Goal: Complete application form

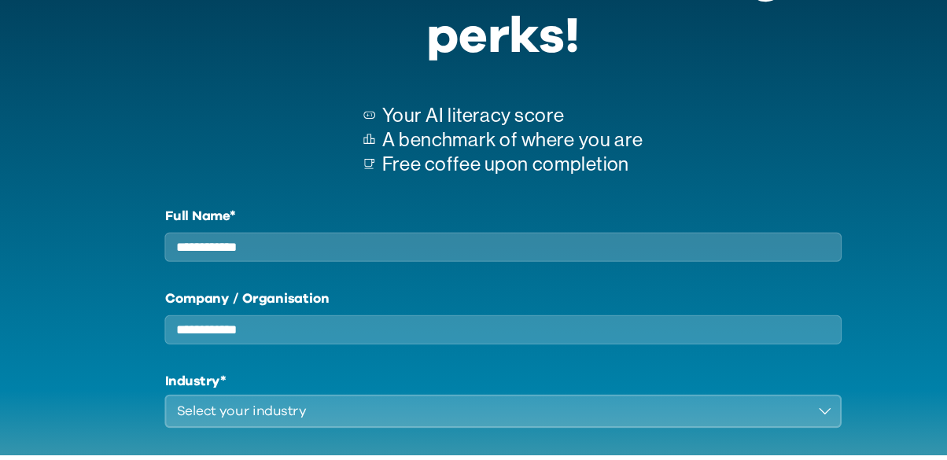
scroll to position [175, 0]
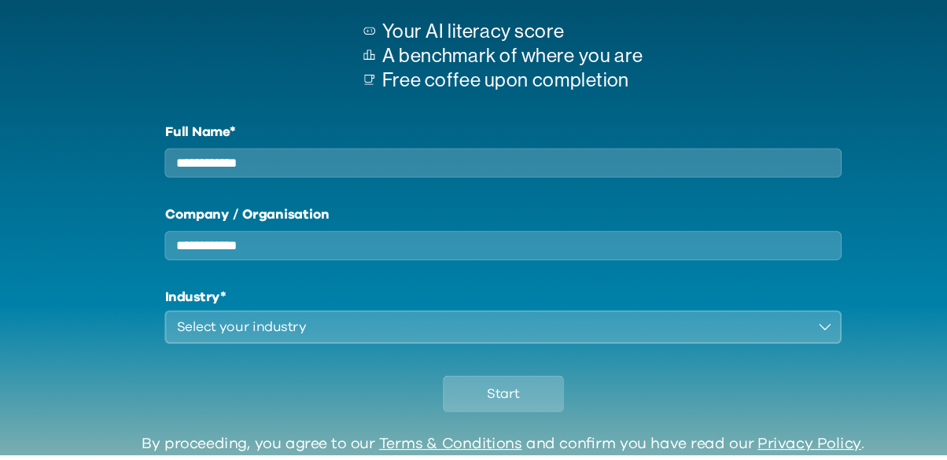
click at [433, 183] on input "Full Name*" at bounding box center [473, 185] width 636 height 28
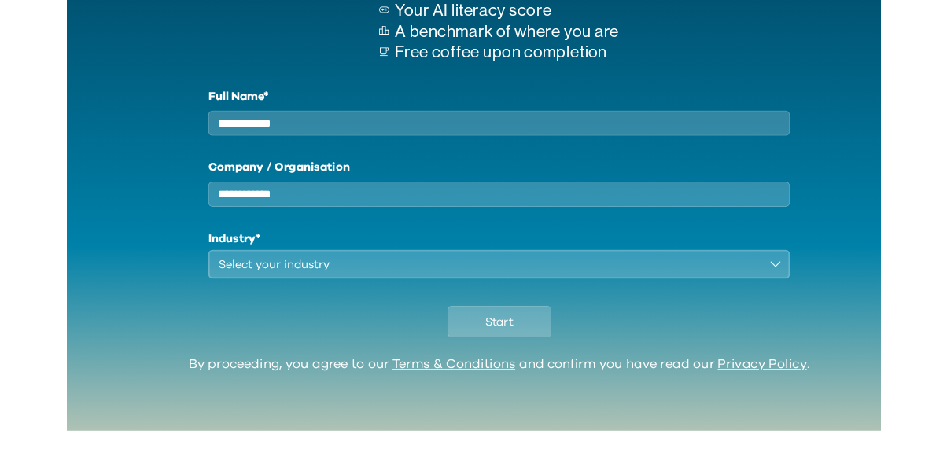
scroll to position [213, 0]
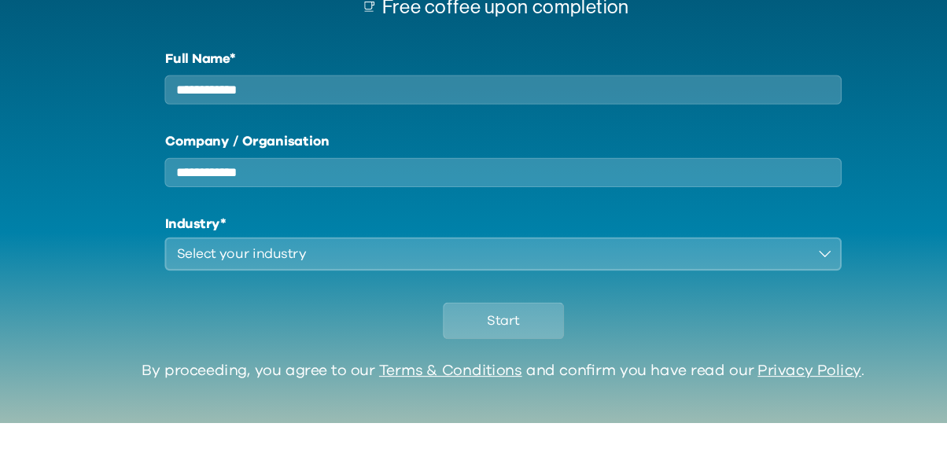
type input "**********"
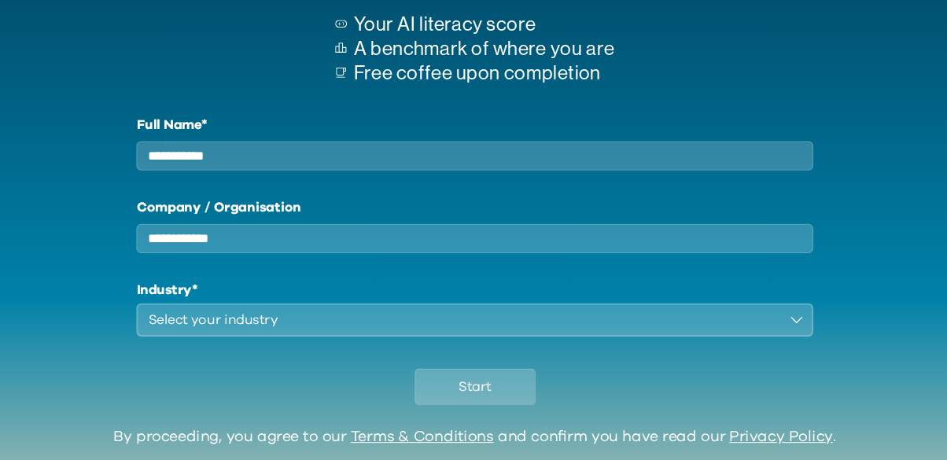
click at [293, 311] on div "Select your industry" at bounding box center [462, 301] width 592 height 19
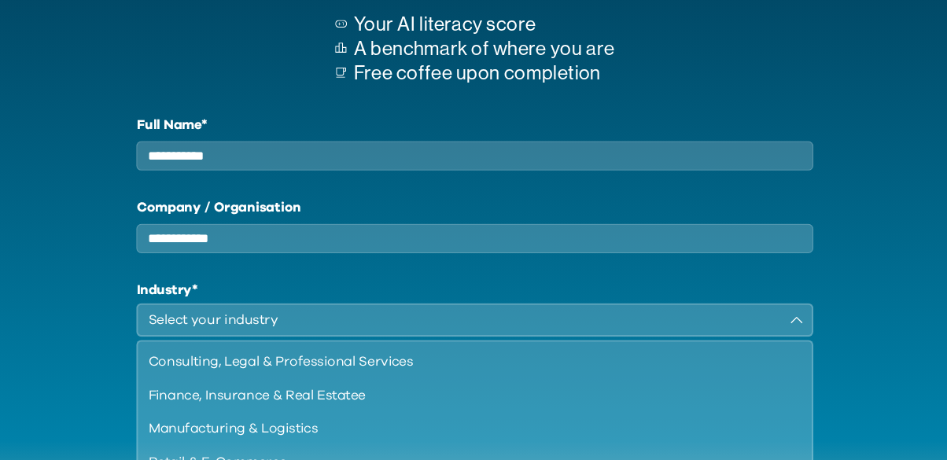
scroll to position [1, 0]
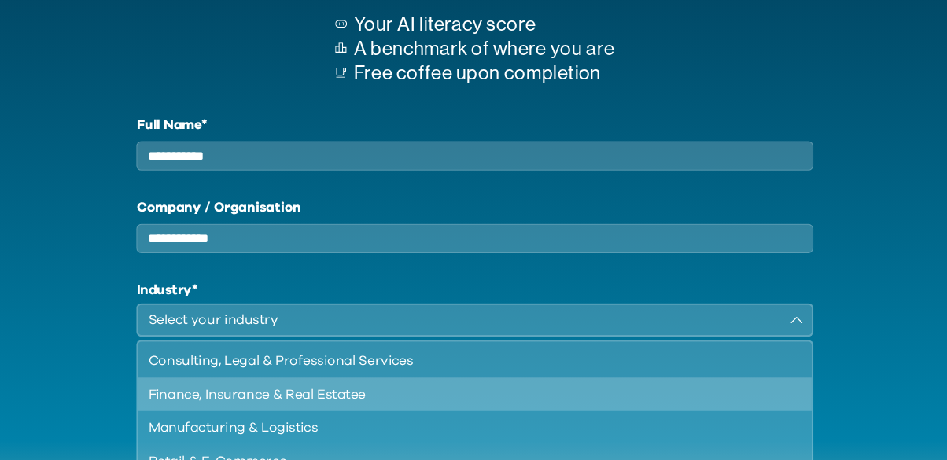
click at [401, 378] on div "Finance, Insurance & Real Estatee" at bounding box center [463, 371] width 595 height 19
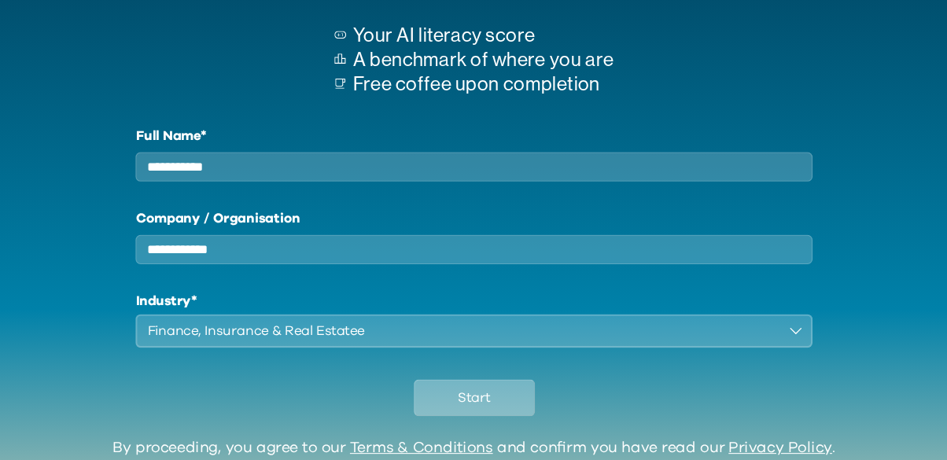
scroll to position [196, 0]
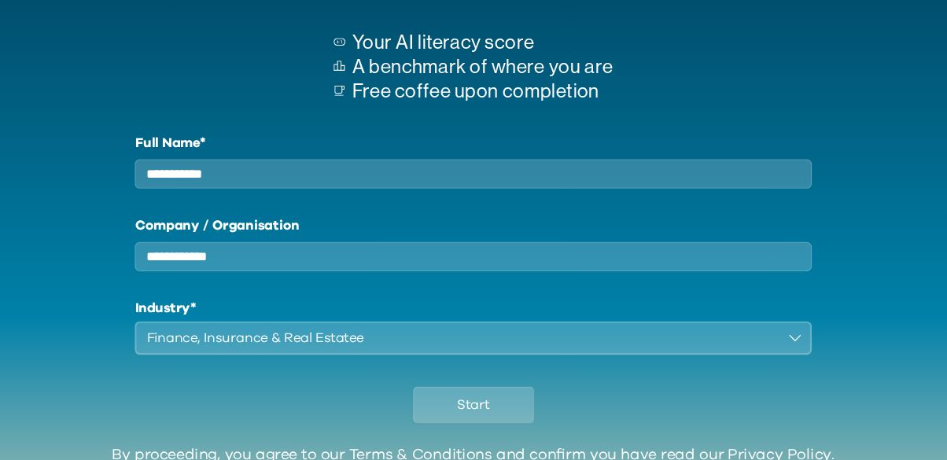
click at [389, 253] on input "Company / Organisation" at bounding box center [473, 242] width 636 height 28
type input "******"
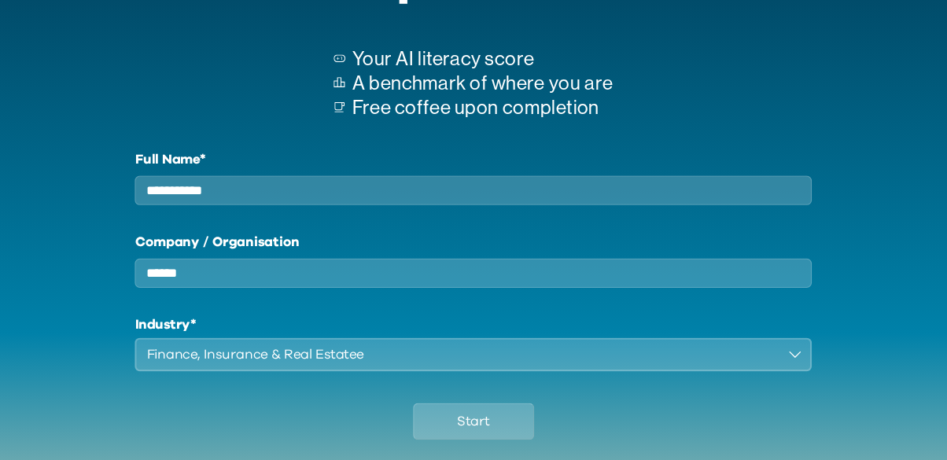
scroll to position [180, 0]
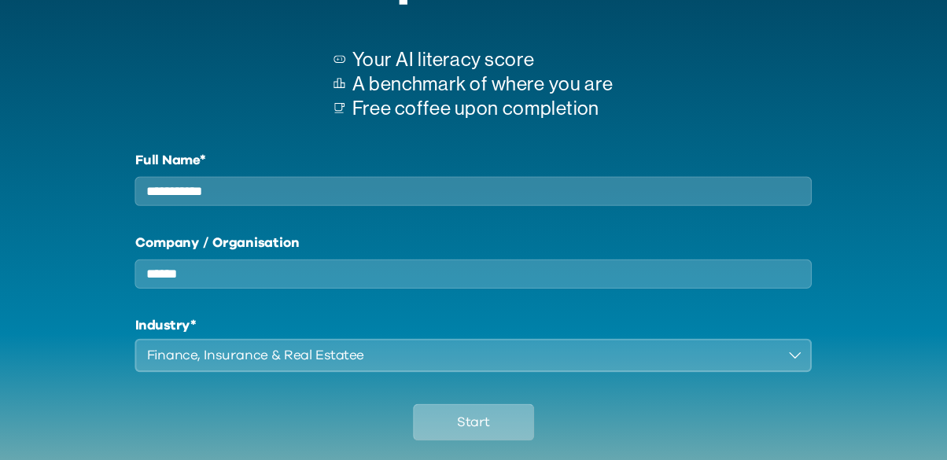
click at [498, 400] on button "Start" at bounding box center [474, 397] width 114 height 35
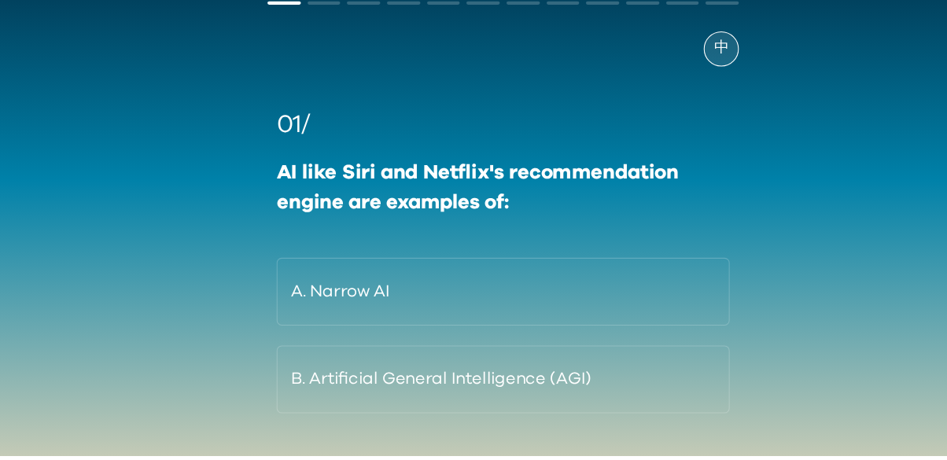
scroll to position [50, 0]
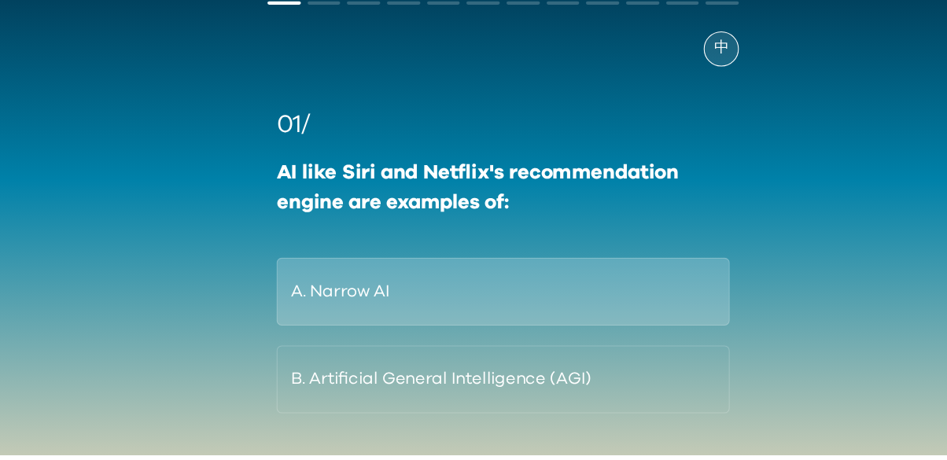
click at [544, 318] on button "A. Narrow AI" at bounding box center [473, 307] width 426 height 64
